Goal: Transaction & Acquisition: Purchase product/service

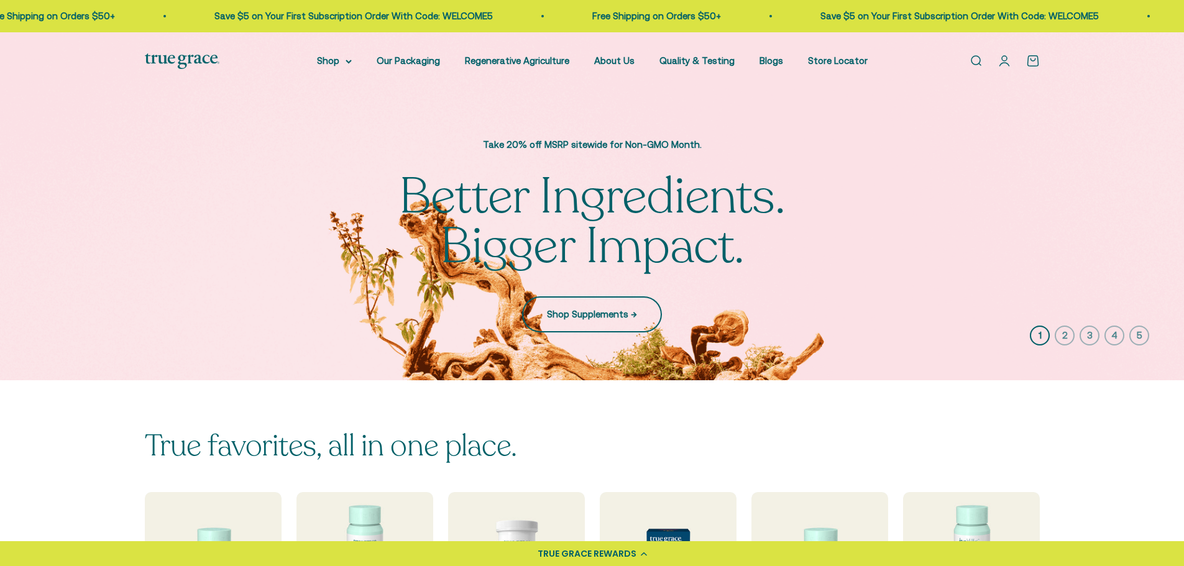
click at [562, 305] on link "Shop Supplements →" at bounding box center [592, 315] width 140 height 36
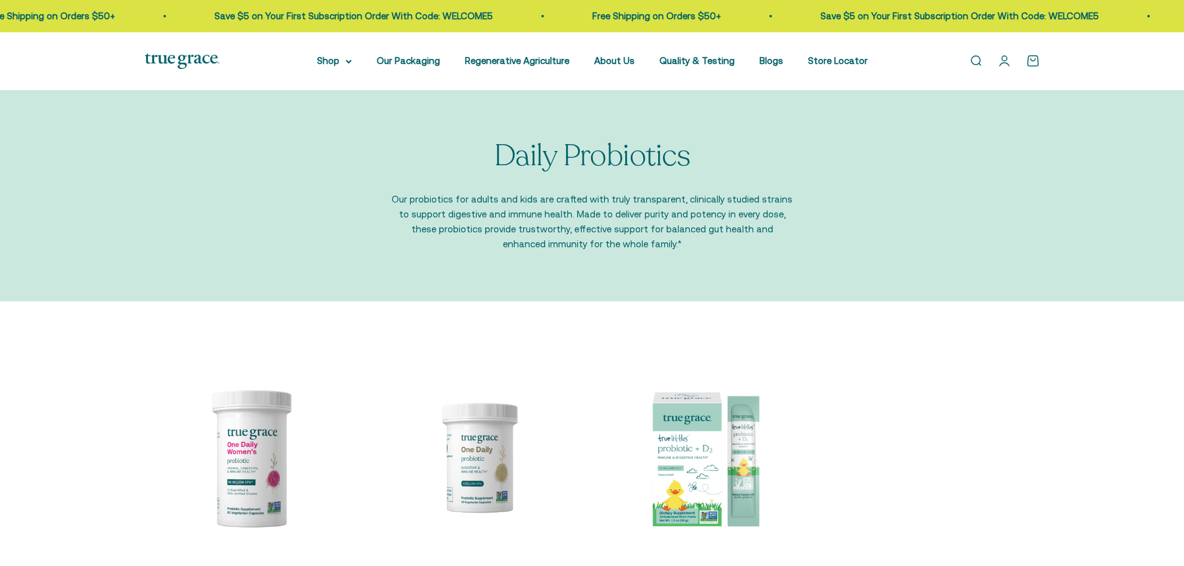
click at [187, 42] on div "Open navigation menu Open search Shop Multivitamins Women's Multivitamin Women'…" at bounding box center [592, 61] width 1184 height 58
click at [173, 47] on div "Open navigation menu Open search Shop Multivitamins Women's Multivitamin Women'…" at bounding box center [592, 61] width 1184 height 58
click at [161, 60] on img at bounding box center [182, 61] width 75 height 16
